Goal: Information Seeking & Learning: Learn about a topic

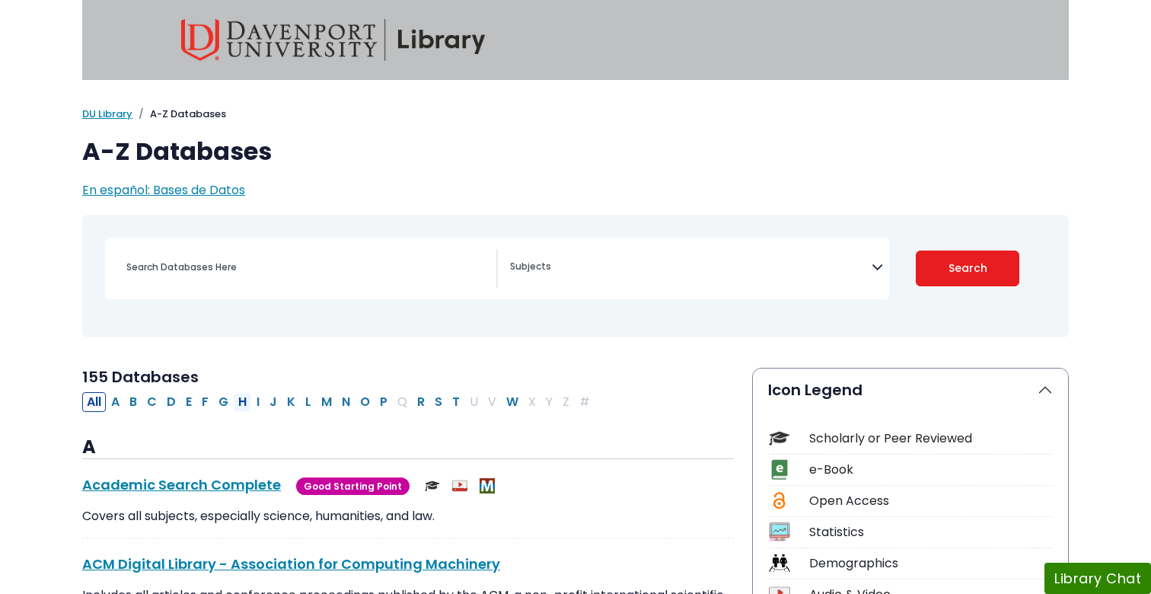
click at [244, 405] on button "H" at bounding box center [243, 402] width 18 height 20
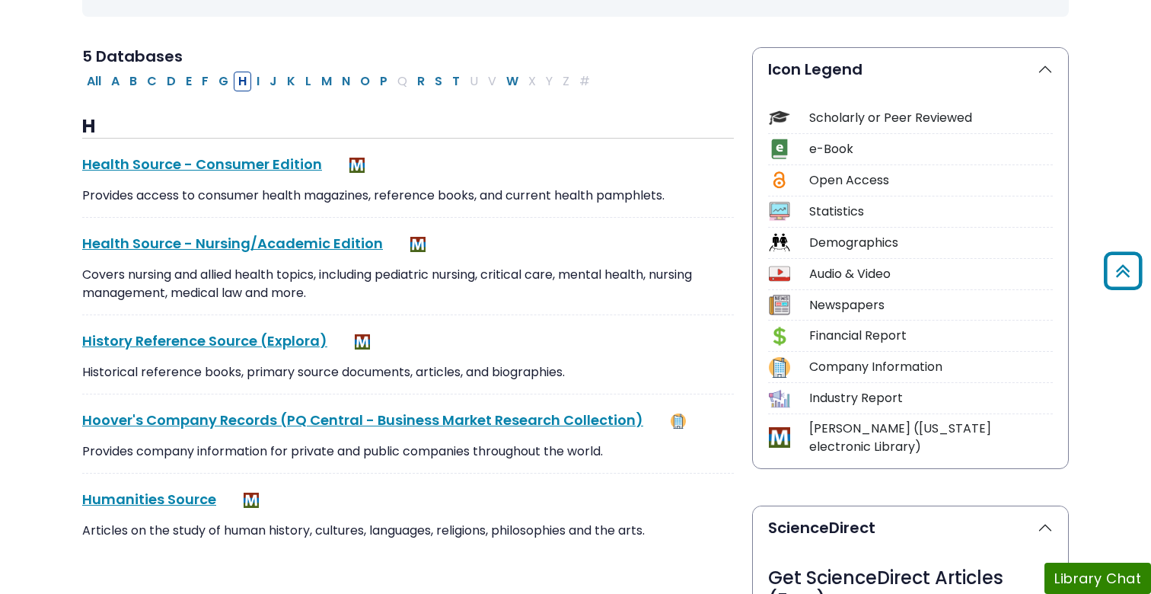
scroll to position [309, 0]
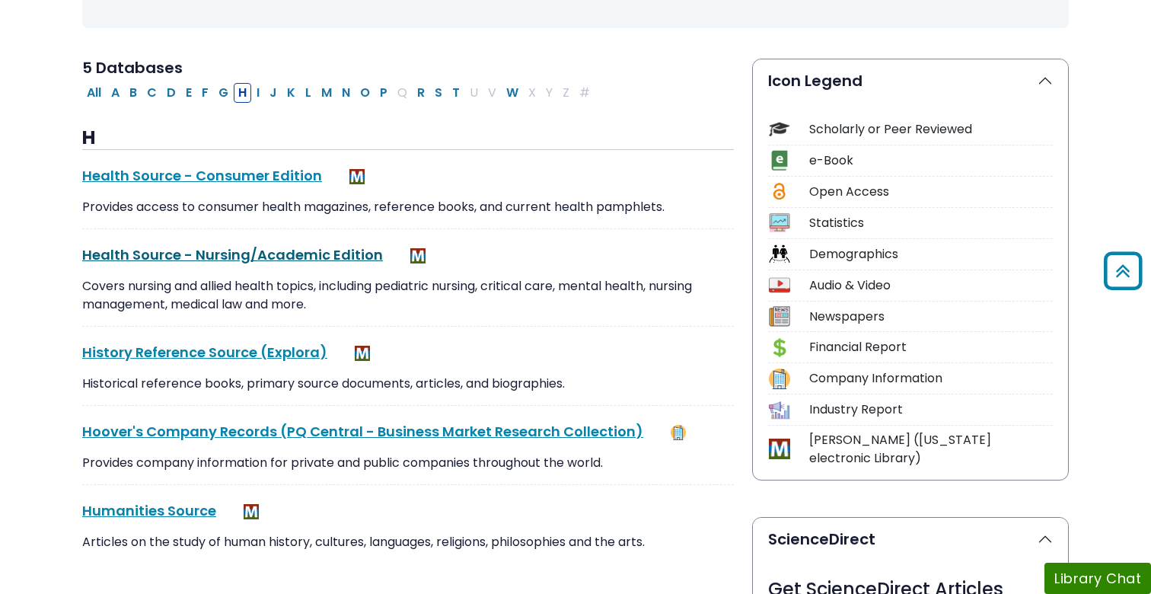
click at [276, 253] on link "Health Source - Nursing/Academic Edition This link opens in a new window" at bounding box center [232, 254] width 301 height 19
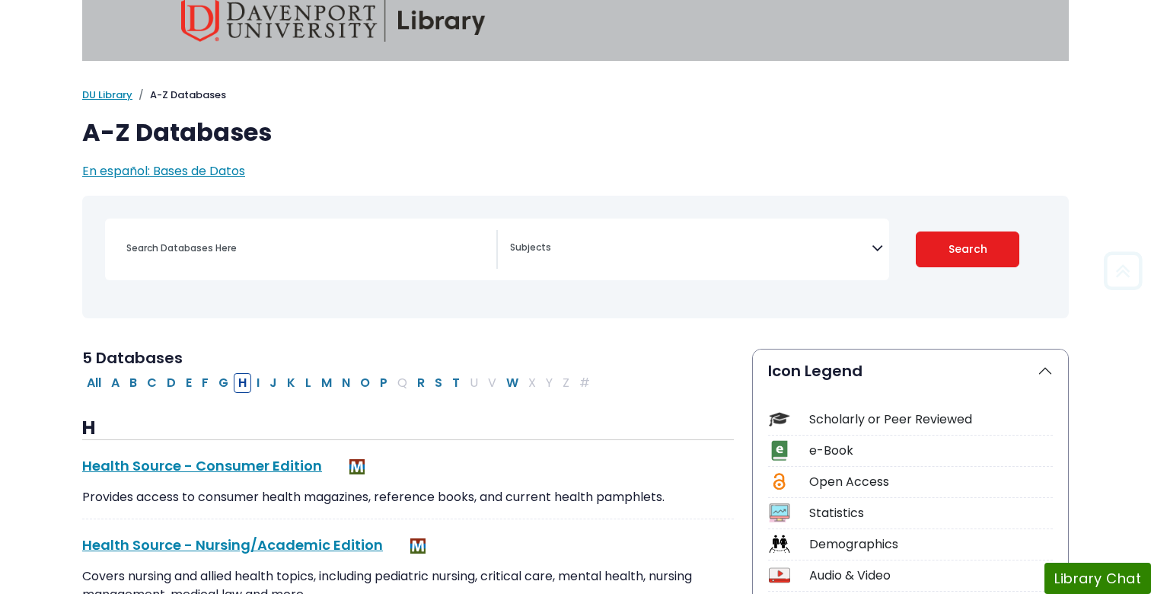
scroll to position [0, 0]
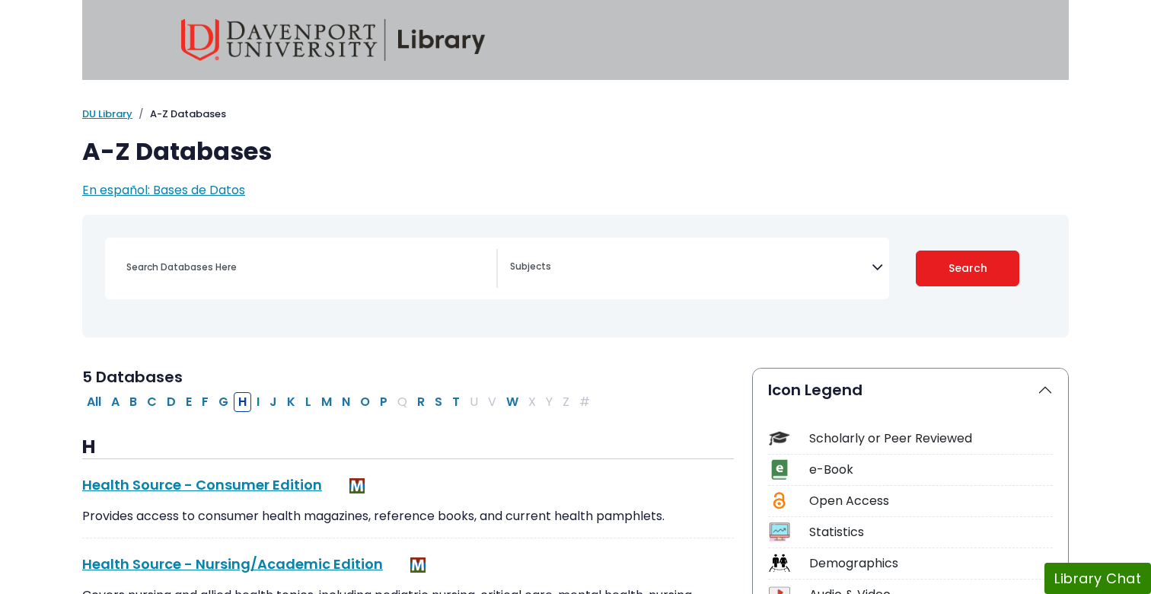
select select "Database Subject Filter"
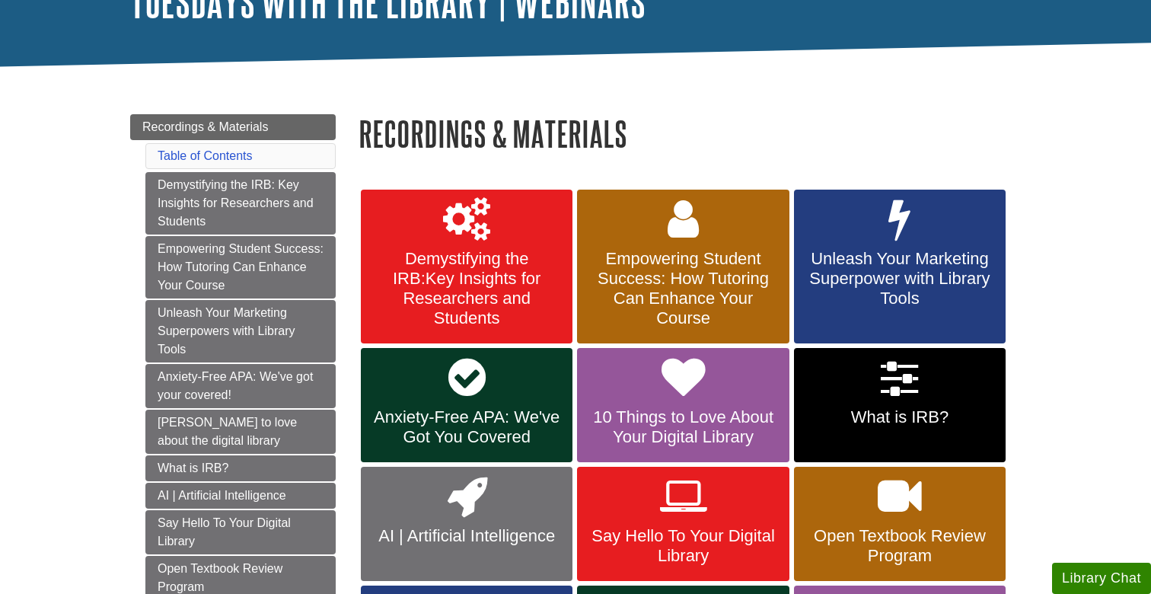
scroll to position [100, 0]
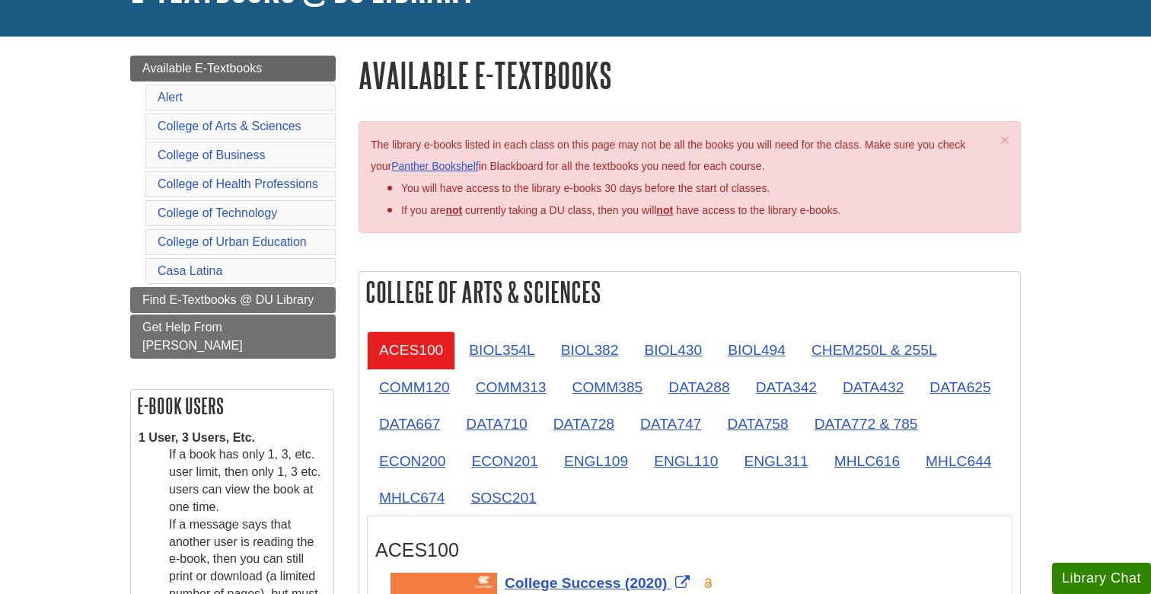
scroll to position [143, 0]
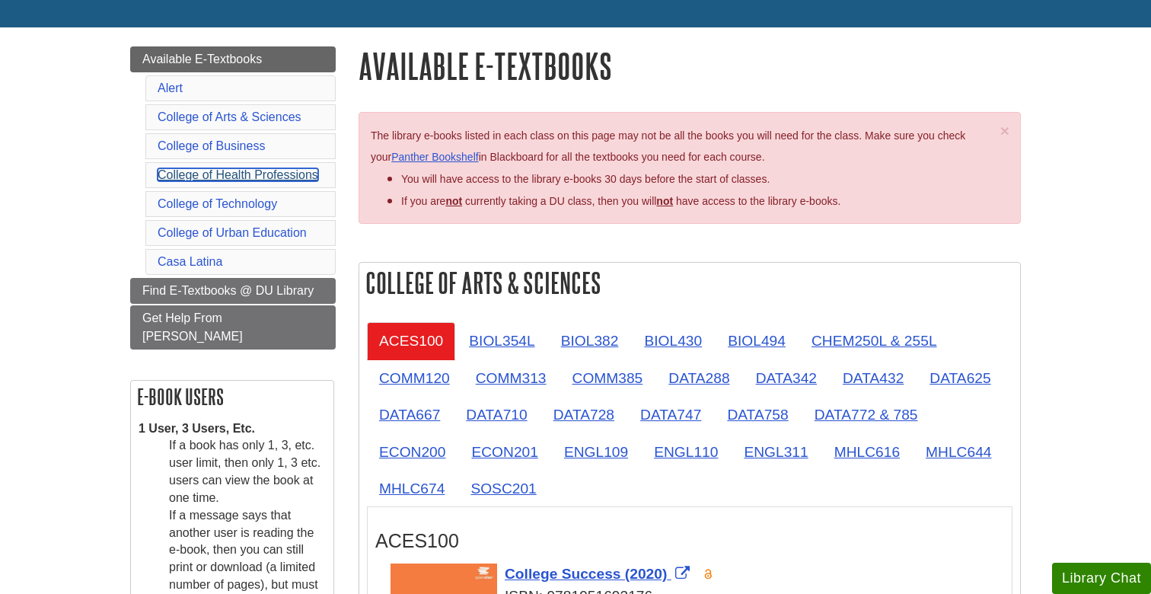
click at [243, 174] on link "College of Health Professions" at bounding box center [238, 174] width 161 height 13
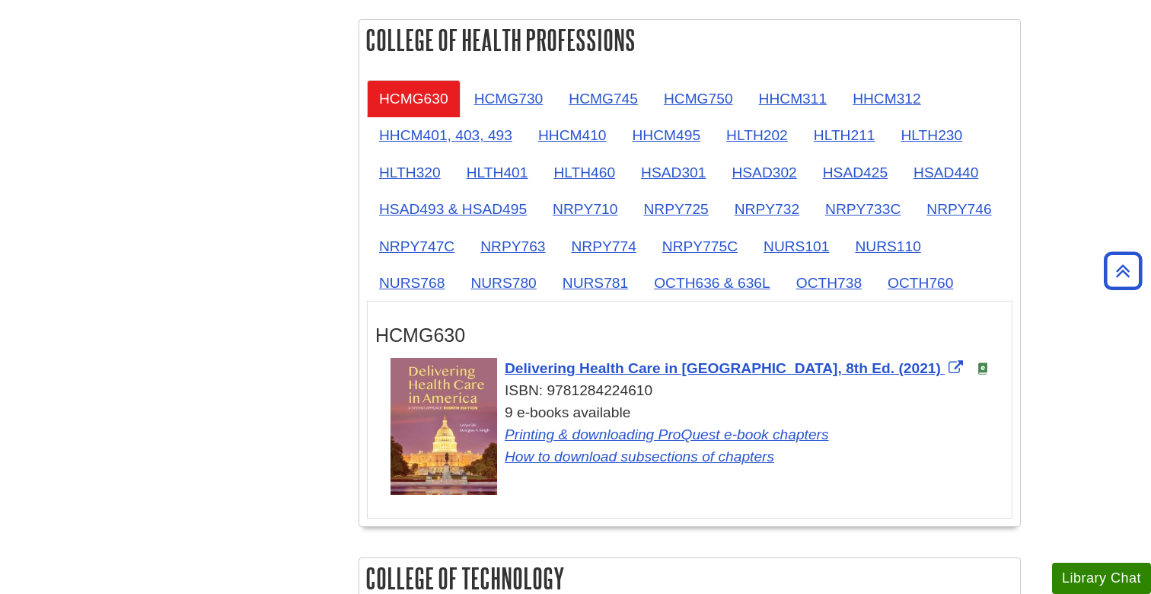
scroll to position [1373, 0]
click at [607, 253] on link "NRPY774" at bounding box center [603, 246] width 89 height 37
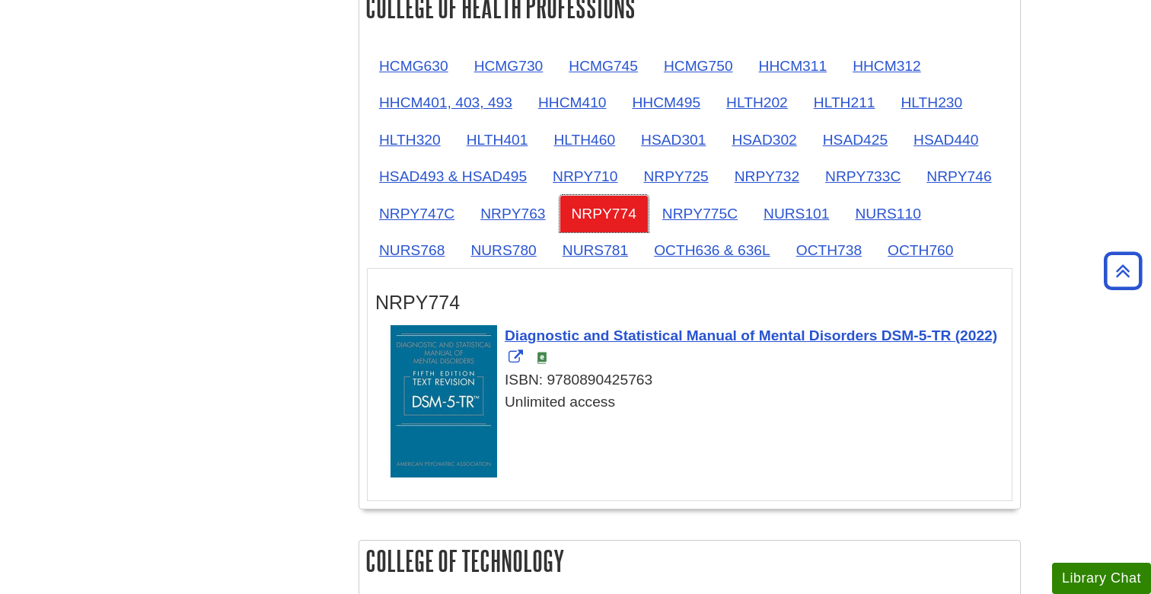
scroll to position [1413, 0]
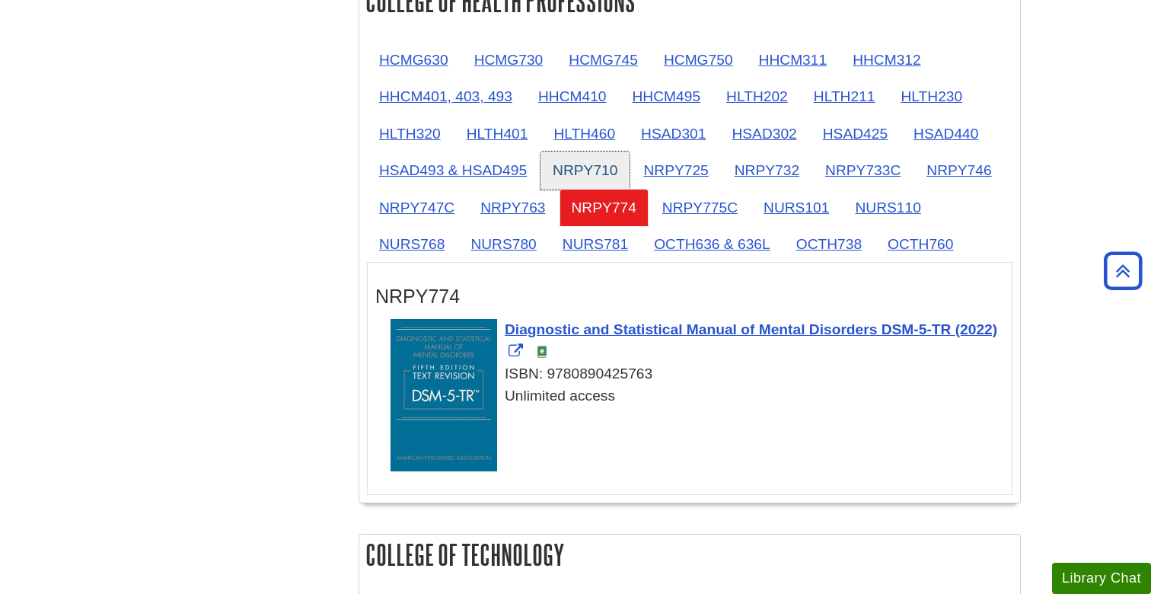
click at [591, 173] on link "NRPY710" at bounding box center [584, 169] width 89 height 37
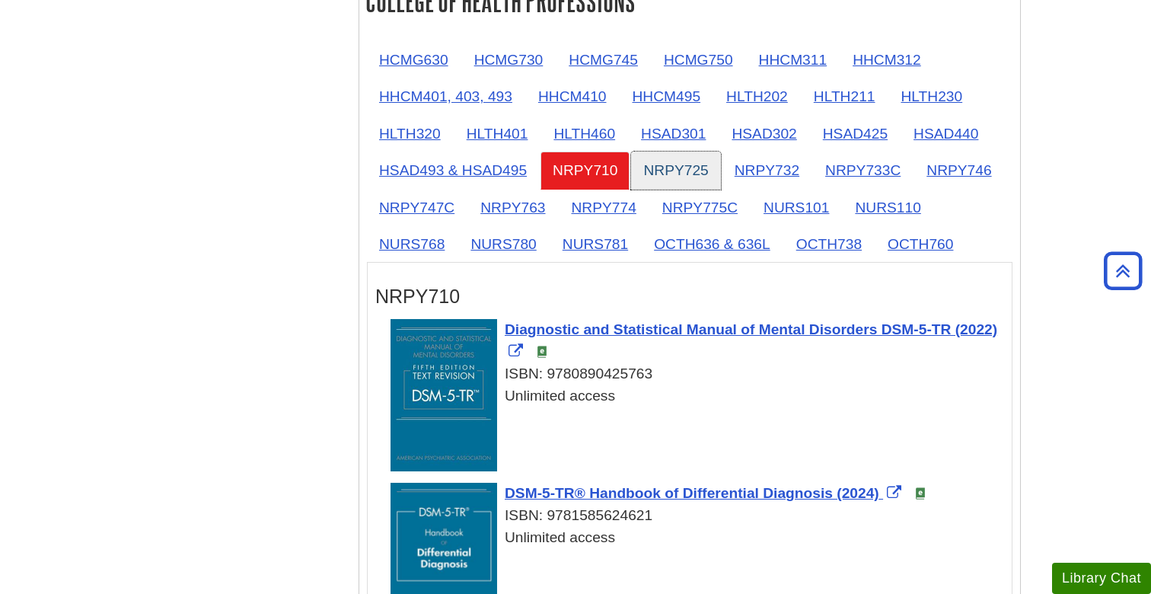
click at [679, 174] on link "NRPY725" at bounding box center [675, 169] width 89 height 37
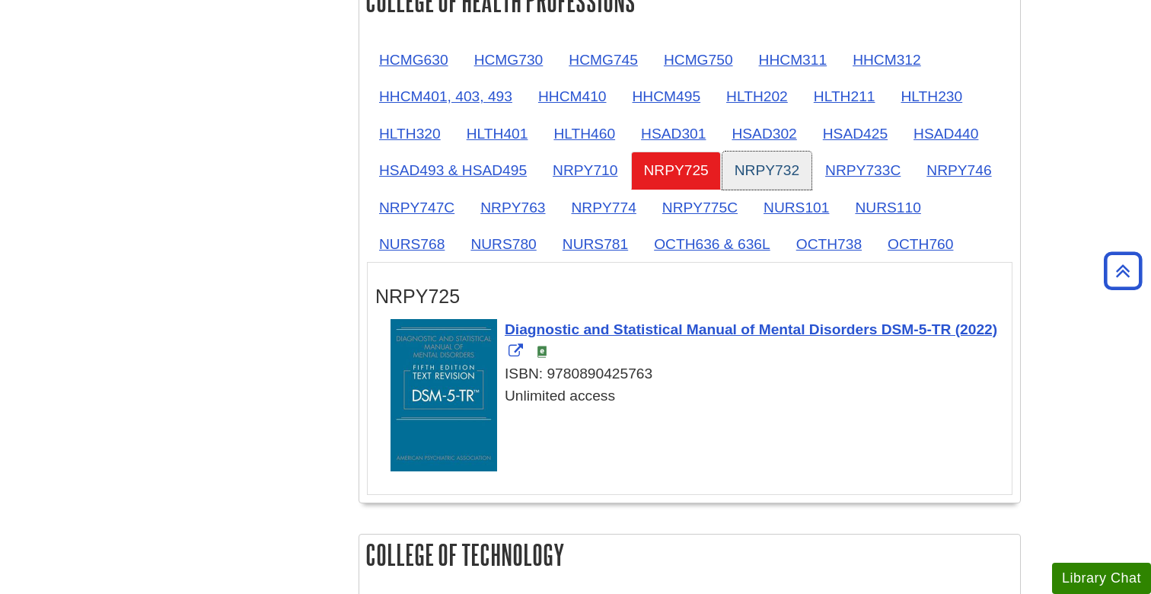
click at [769, 177] on link "NRPY732" at bounding box center [766, 169] width 89 height 37
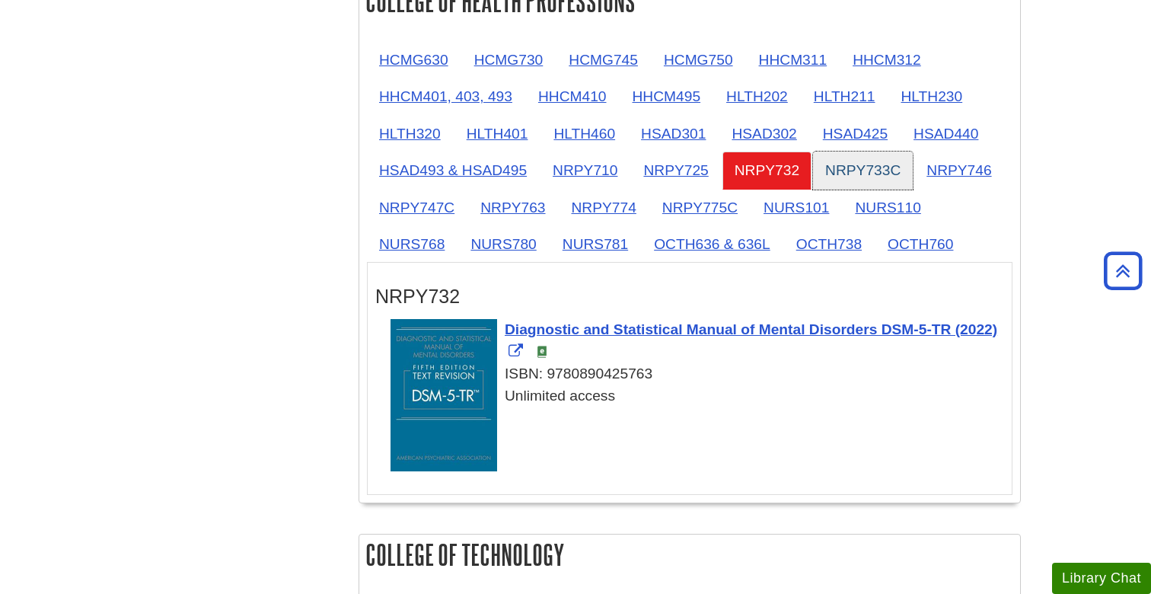
click at [851, 175] on link "NRPY733C" at bounding box center [863, 169] width 100 height 37
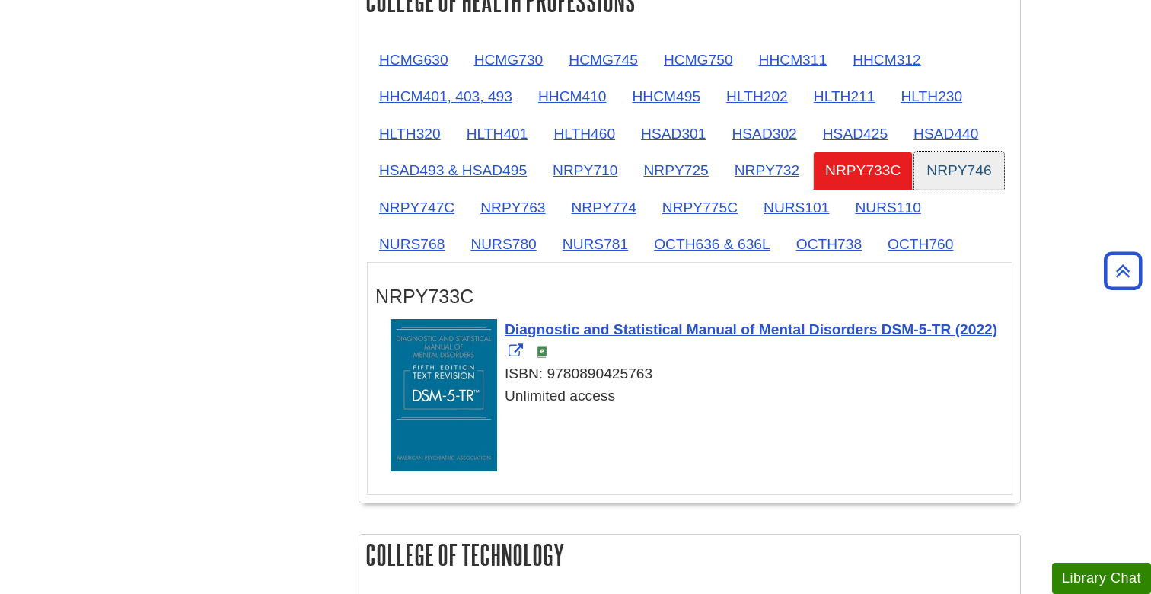
click at [951, 167] on link "NRPY746" at bounding box center [958, 169] width 89 height 37
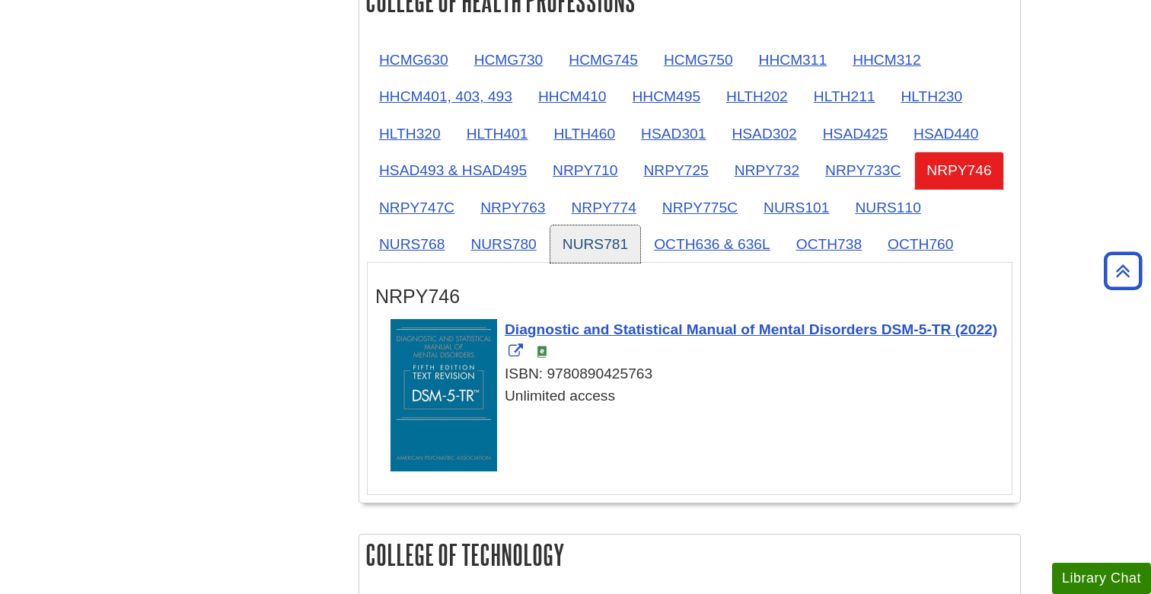
click at [627, 228] on link "NURS781" at bounding box center [595, 243] width 90 height 37
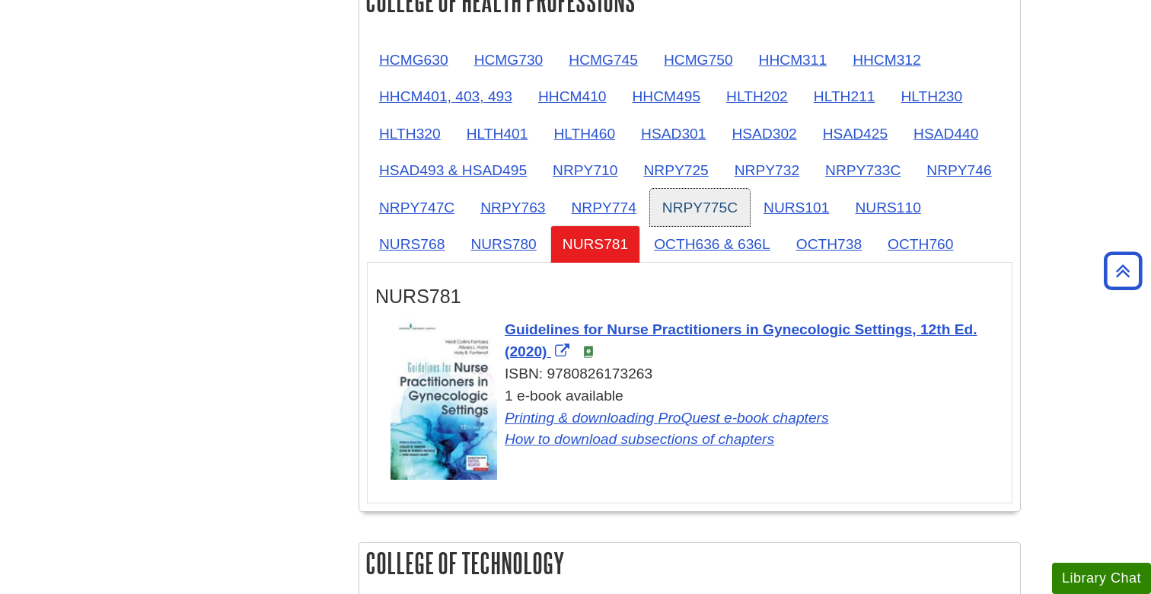
click at [708, 205] on link "NRPY775C" at bounding box center [700, 207] width 100 height 37
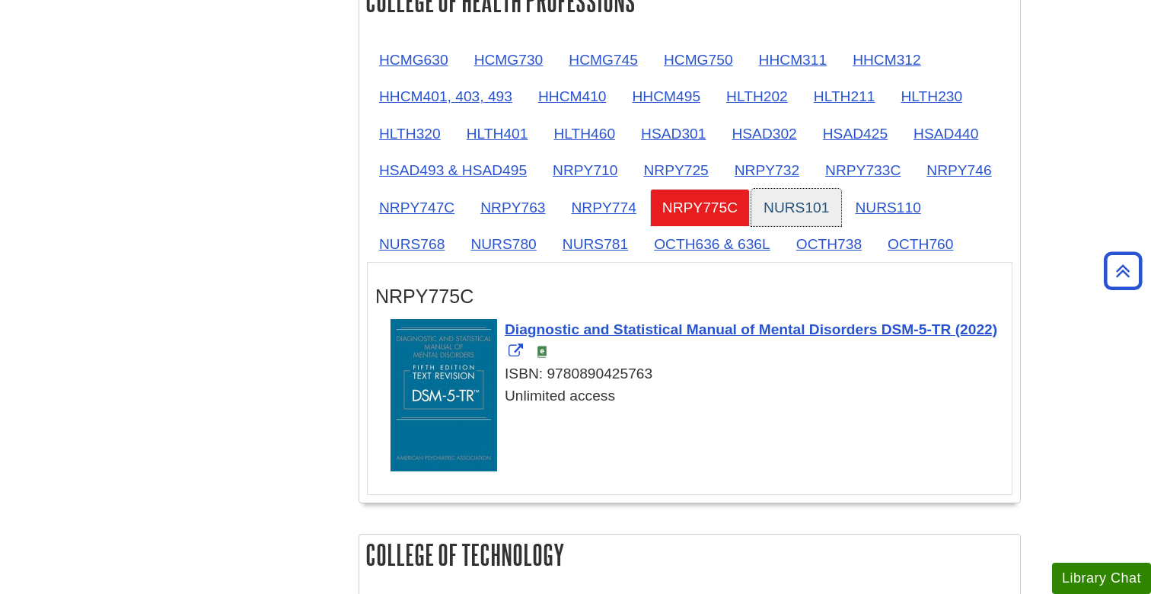
click at [799, 218] on link "NURS101" at bounding box center [796, 207] width 90 height 37
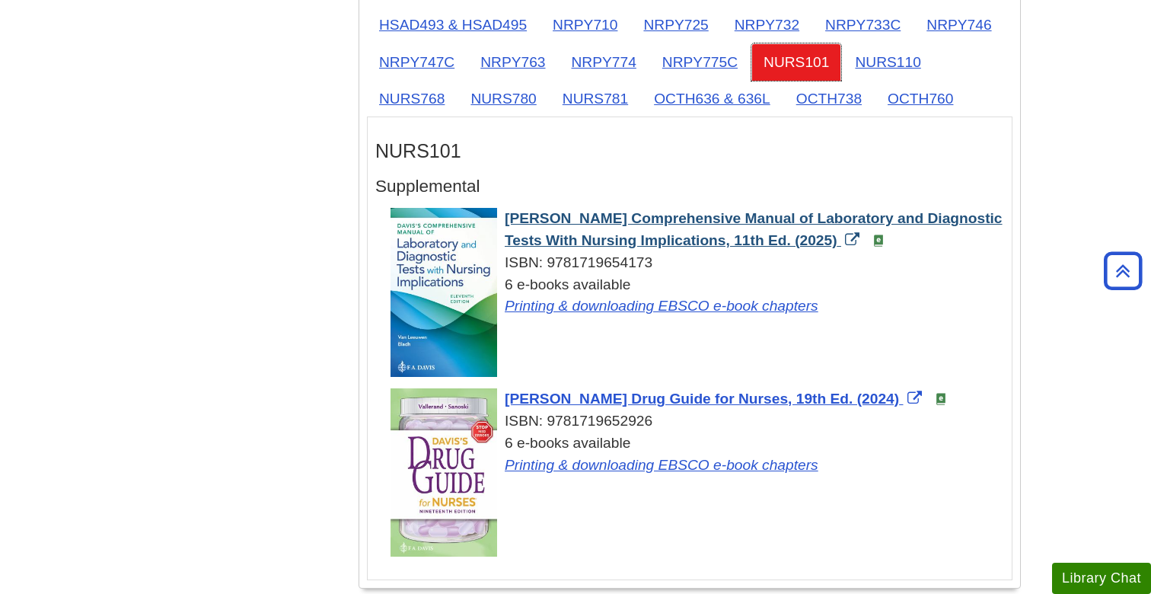
scroll to position [1556, 0]
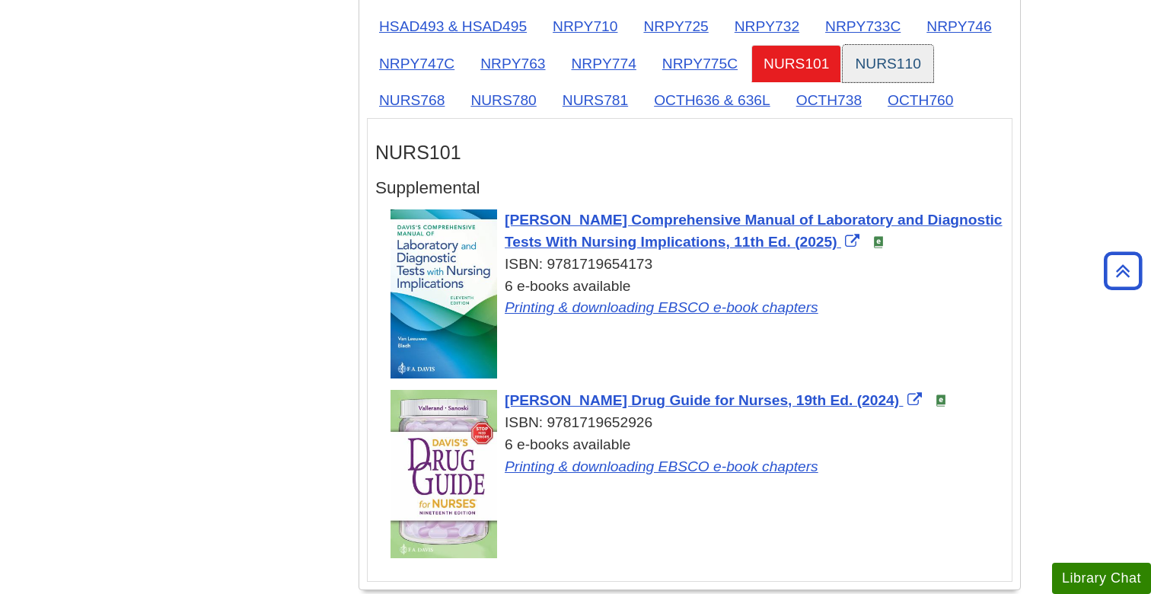
click at [907, 68] on link "NURS110" at bounding box center [888, 63] width 90 height 37
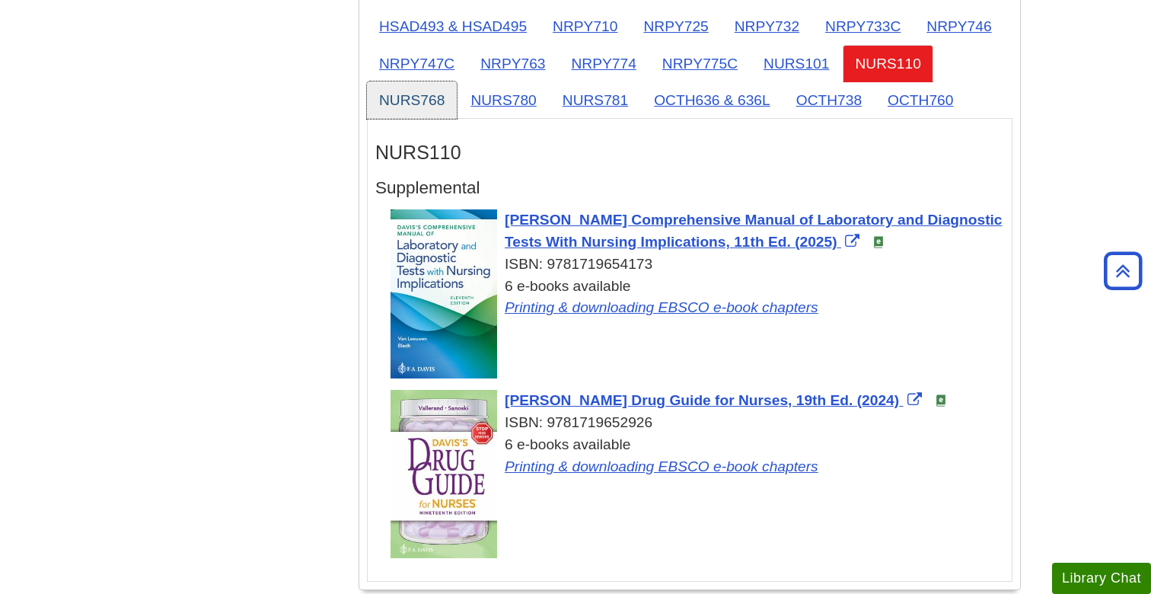
click at [418, 107] on link "NURS768" at bounding box center [412, 99] width 90 height 37
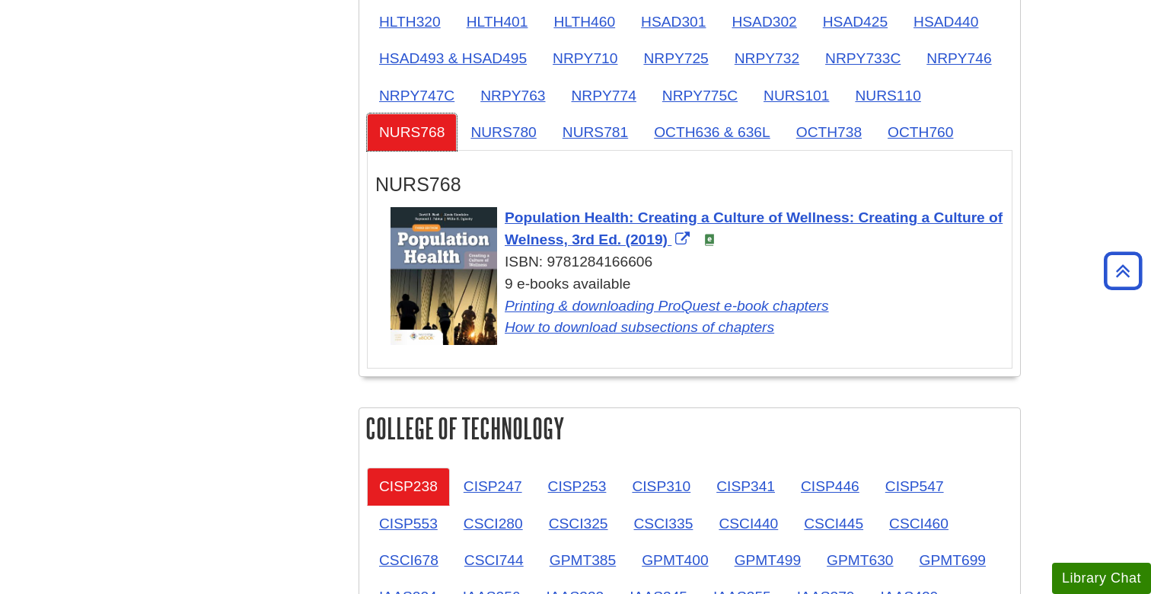
scroll to position [1523, 0]
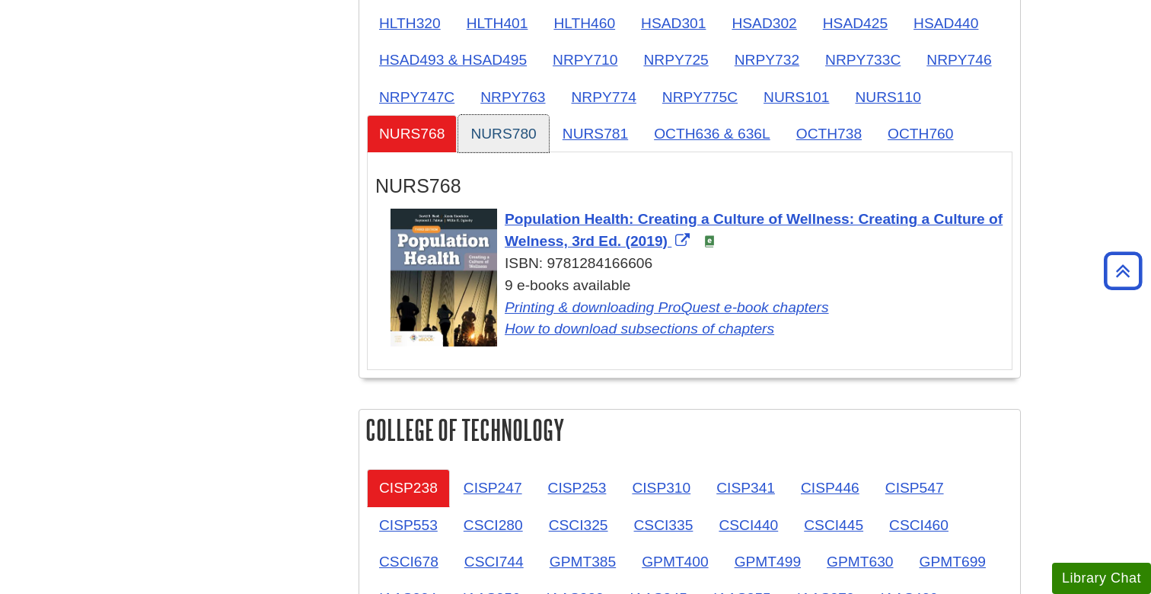
click at [516, 133] on link "NURS780" at bounding box center [503, 133] width 90 height 37
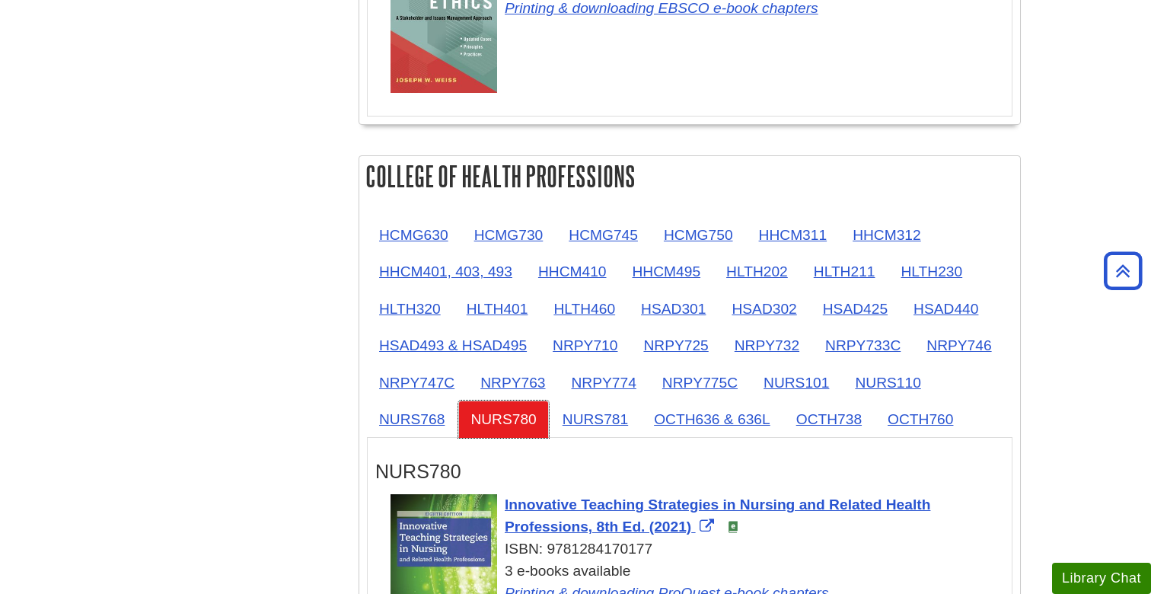
scroll to position [1233, 0]
